Goal: Transaction & Acquisition: Purchase product/service

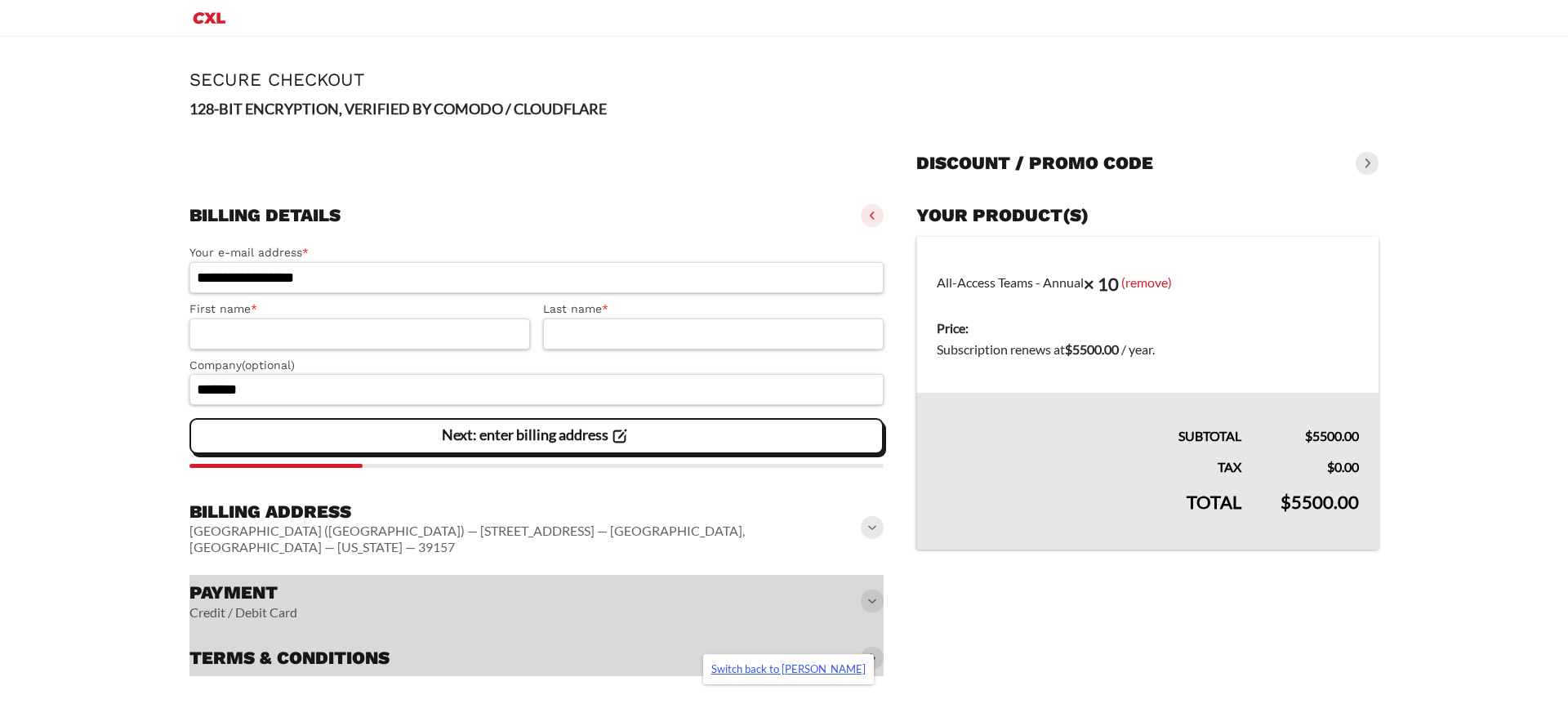
drag, startPoint x: 804, startPoint y: 669, endPoint x: 815, endPoint y: 586, distance: 83.7
click at [804, 669] on link "Switch back to Kimberly Serna" at bounding box center [788, 669] width 170 height 30
